Goal: Information Seeking & Learning: Learn about a topic

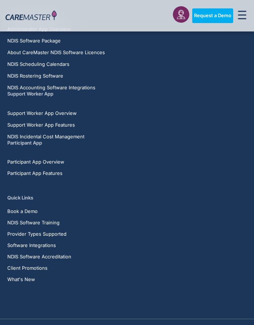
scroll to position [2711, 0]
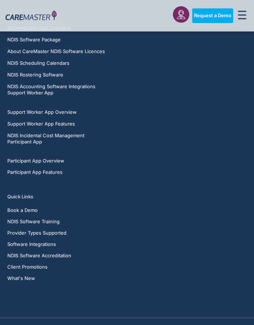
click at [98, 89] on h5 "Support Worker App" at bounding box center [127, 92] width 240 height 7
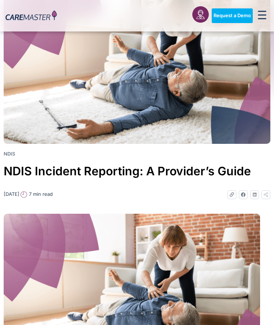
scroll to position [58, 0]
